Goal: Information Seeking & Learning: Learn about a topic

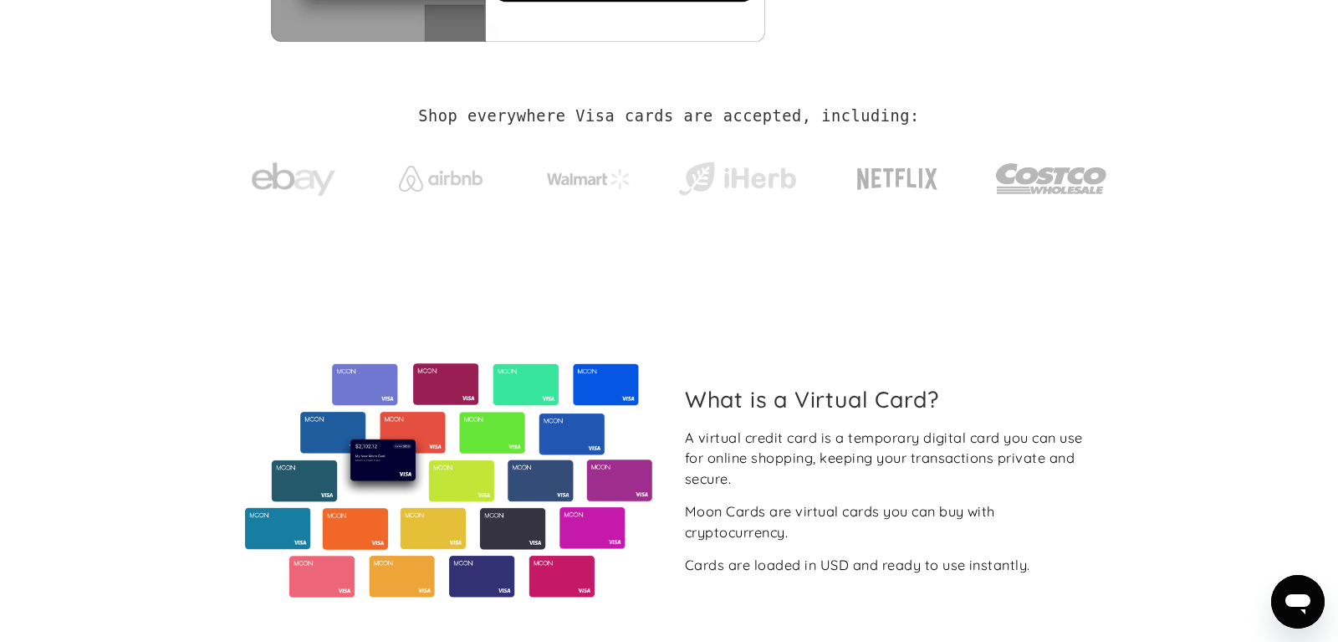
click at [458, 115] on h2 "Shop everywhere Visa cards are accepted, including:" at bounding box center [668, 116] width 501 height 18
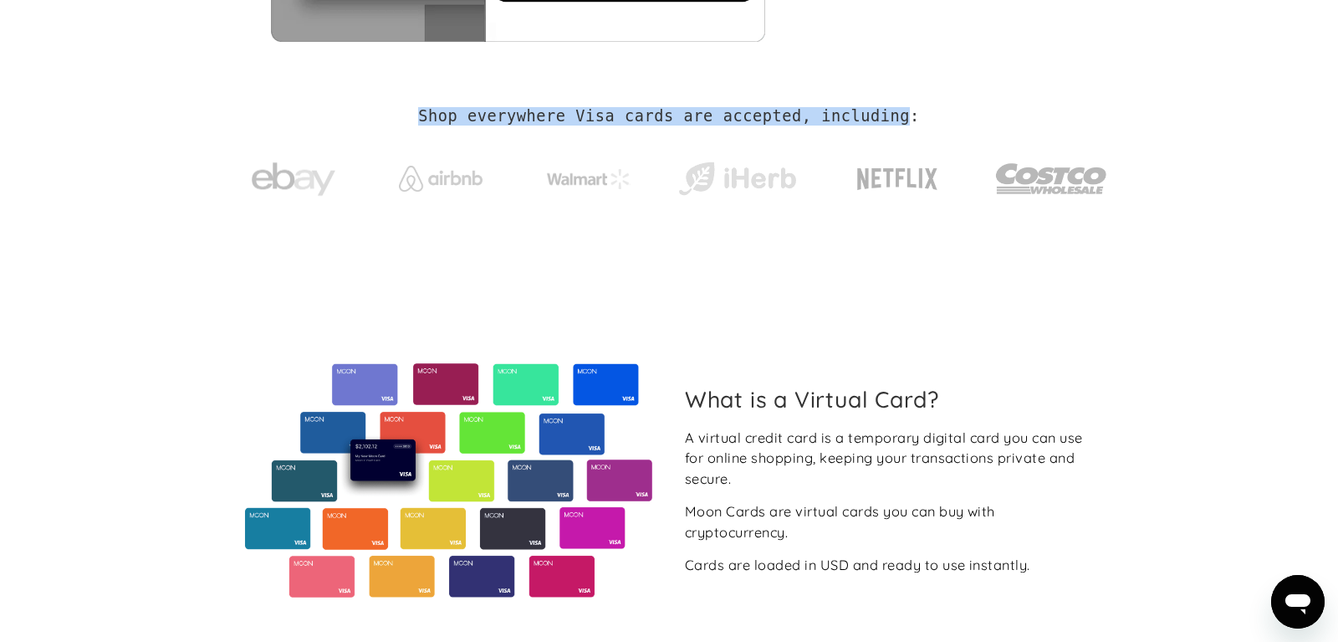
drag, startPoint x: 458, startPoint y: 115, endPoint x: 860, endPoint y: 113, distance: 401.5
click at [860, 113] on h2 "Shop everywhere Visa cards are accepted, including:" at bounding box center [668, 116] width 501 height 18
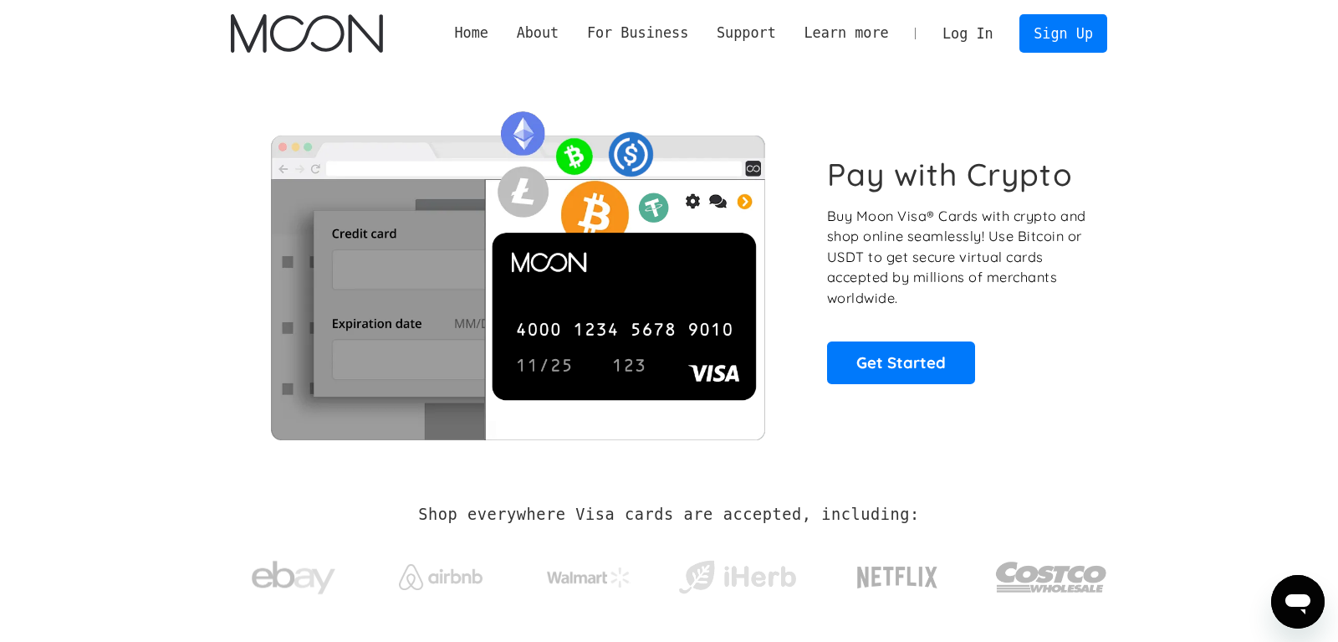
click at [856, 219] on p "Buy Moon Visa® Cards with crypto and shop online seamlessly! Use Bitcoin or USD…" at bounding box center [958, 257] width 262 height 103
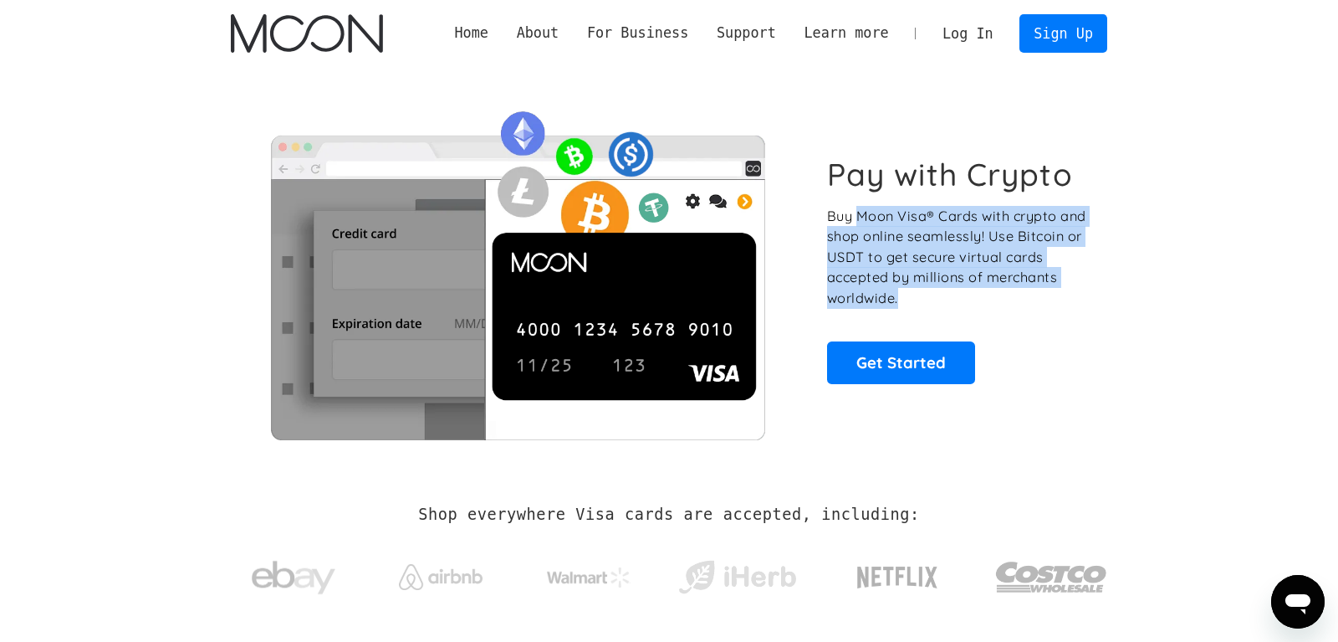
drag, startPoint x: 856, startPoint y: 219, endPoint x: 1108, endPoint y: 294, distance: 262.6
click at [1113, 291] on div "Pay with Crypto Buy Moon Visa® Cards with crypto and shop online seamlessly! Us…" at bounding box center [669, 270] width 926 height 406
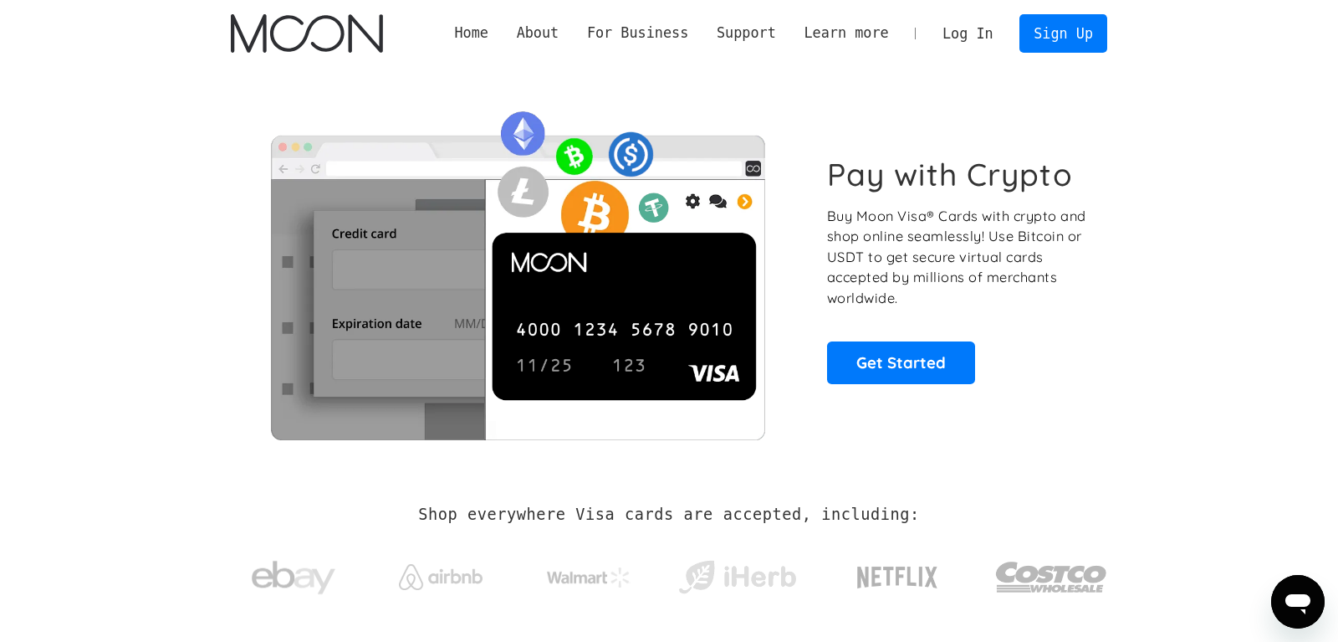
drag, startPoint x: 1108, startPoint y: 294, endPoint x: 1102, endPoint y: 288, distance: 8.9
click at [1107, 294] on div "Pay with Crypto Buy Moon Visa® Cards with crypto and shop online seamlessly! Us…" at bounding box center [669, 270] width 926 height 406
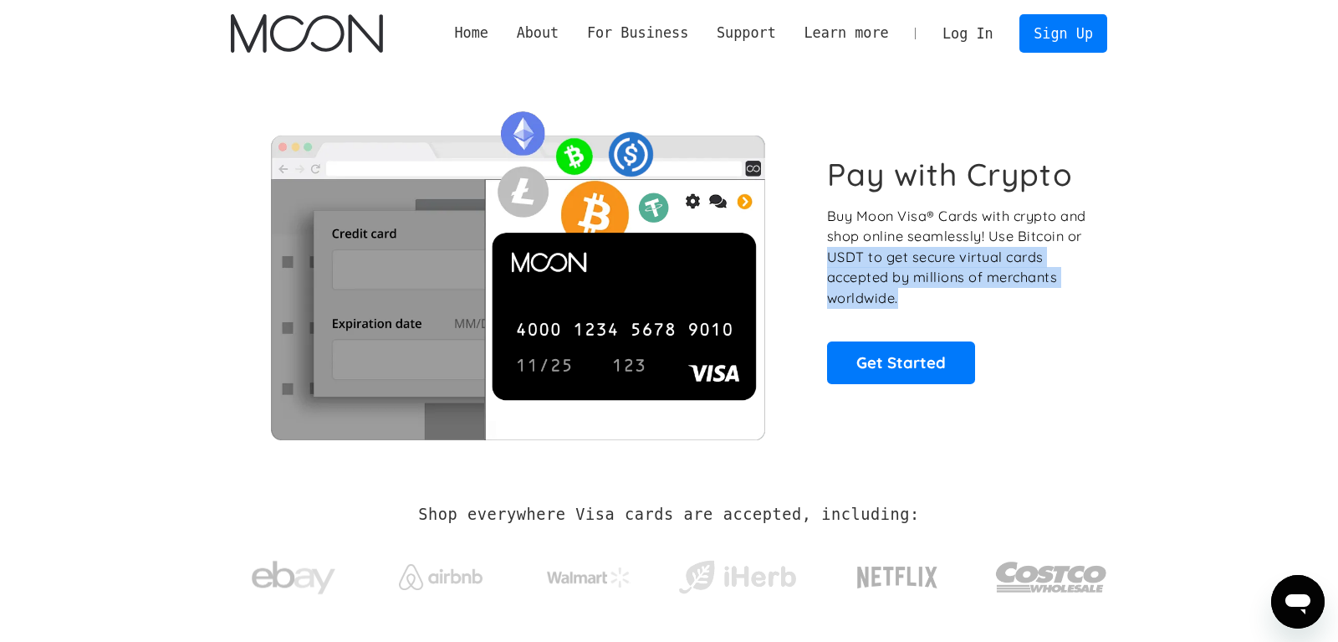
drag, startPoint x: 822, startPoint y: 258, endPoint x: 964, endPoint y: 299, distance: 148.0
click at [964, 299] on div "Pay with Crypto Buy Moon Visa® Cards with crypto and shop online seamlessly! Us…" at bounding box center [669, 270] width 877 height 340
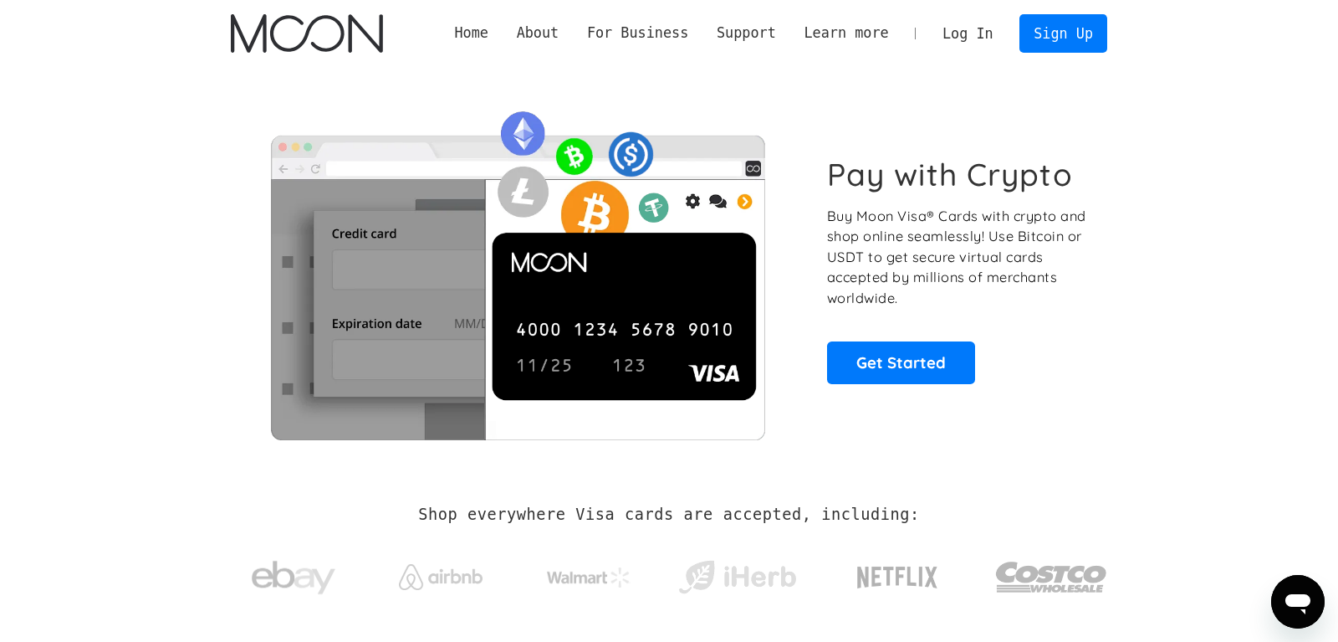
click at [964, 299] on p "Buy Moon Visa® Cards with crypto and shop online seamlessly! Use Bitcoin or USD…" at bounding box center [958, 257] width 262 height 103
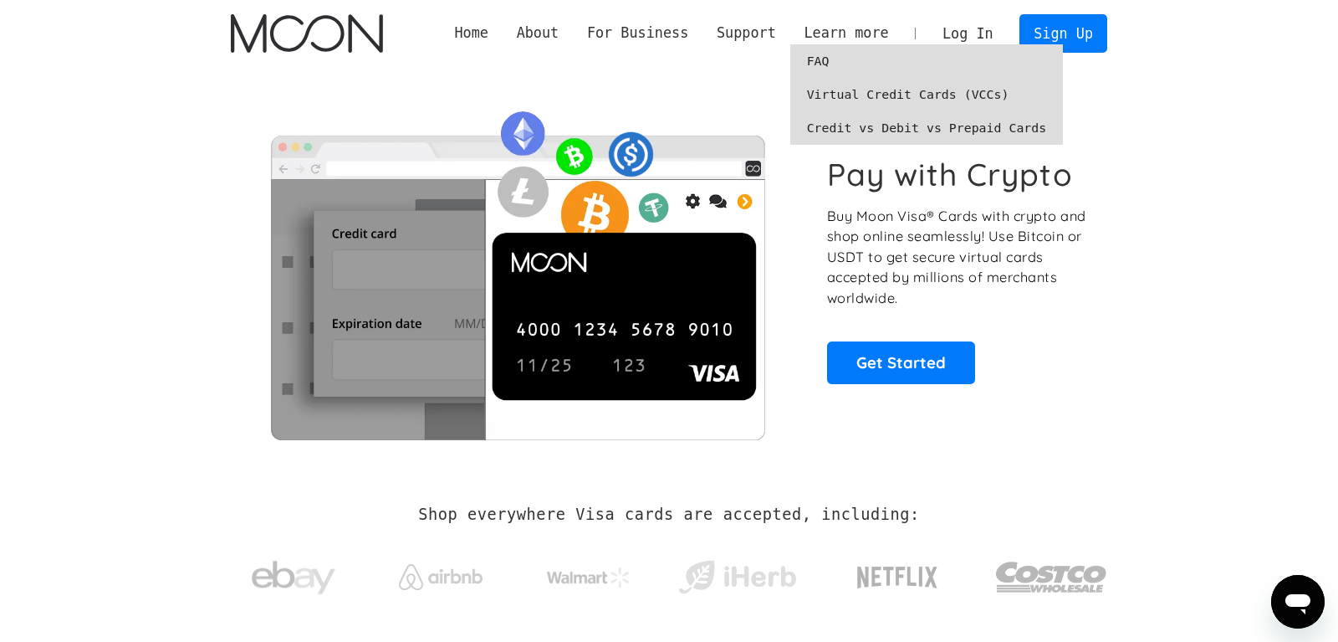
click at [929, 99] on link "Virtual Credit Cards (VCCs)" at bounding box center [928, 94] width 274 height 33
